Goal: Task Accomplishment & Management: Manage account settings

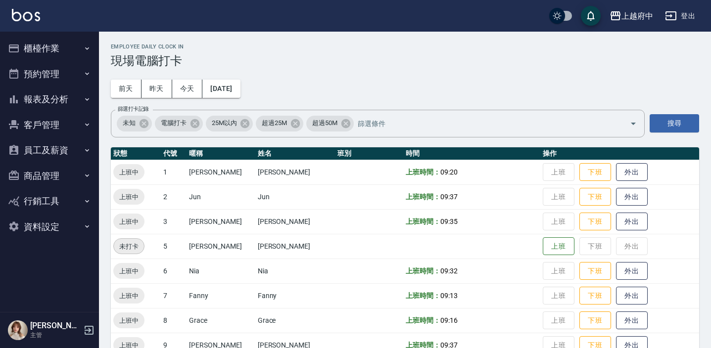
scroll to position [293, 0]
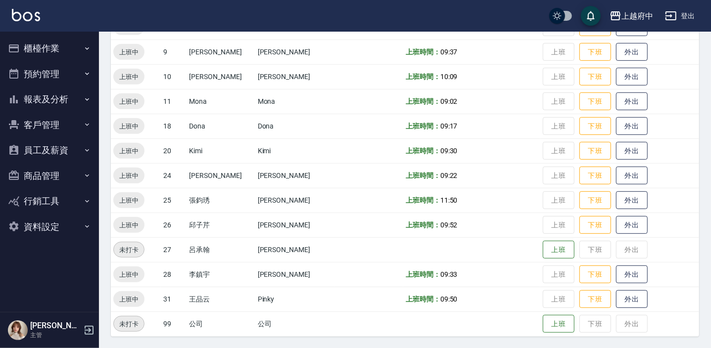
click at [550, 201] on td "上班 下班 外出" at bounding box center [619, 200] width 159 height 25
click at [579, 197] on button "下班" at bounding box center [595, 200] width 32 height 17
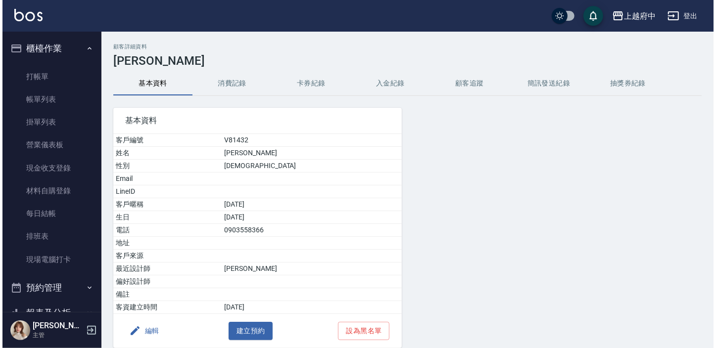
scroll to position [209, 0]
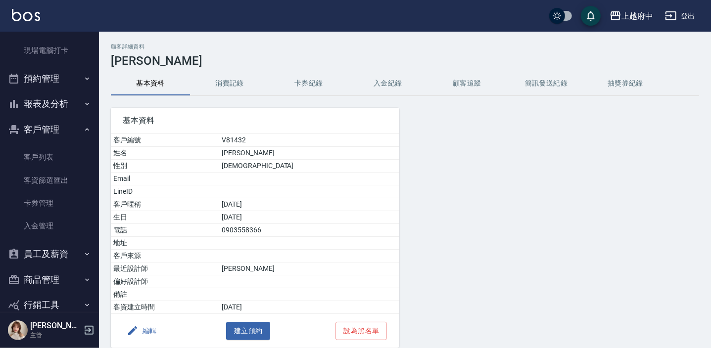
click at [218, 87] on button "消費記錄" at bounding box center [229, 84] width 79 height 24
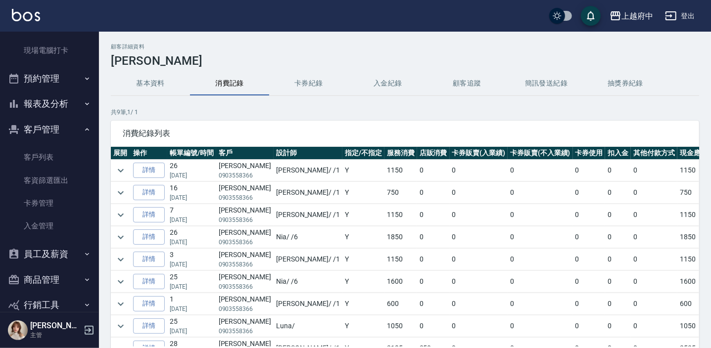
click at [317, 79] on button "卡券紀錄" at bounding box center [308, 84] width 79 height 24
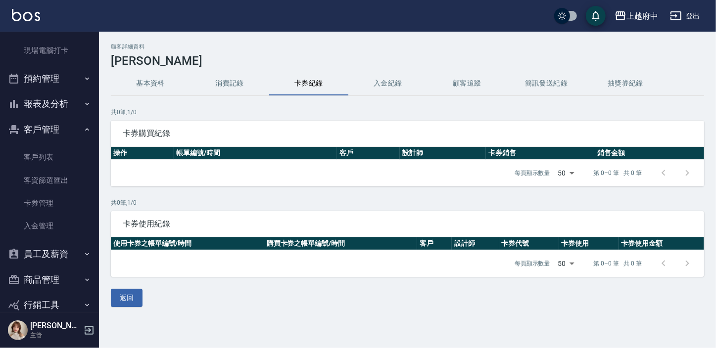
click at [389, 80] on button "入金紀錄" at bounding box center [387, 84] width 79 height 24
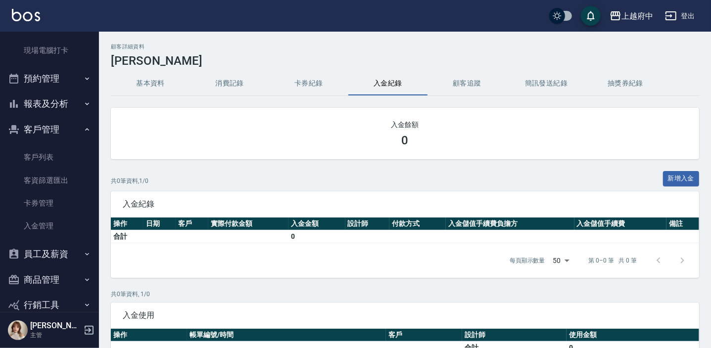
click at [295, 82] on button "卡券紀錄" at bounding box center [308, 84] width 79 height 24
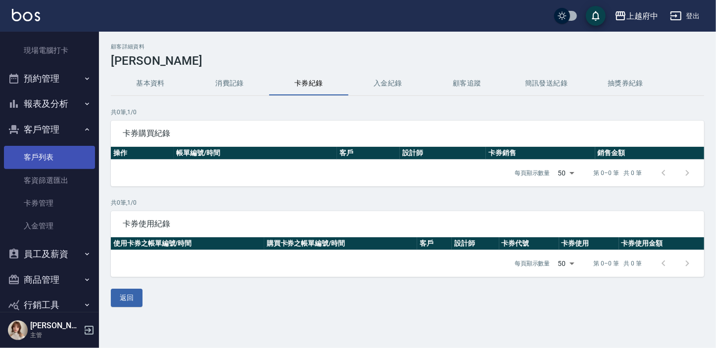
click at [39, 156] on link "客戶列表" at bounding box center [49, 157] width 91 height 23
